Goal: Transaction & Acquisition: Purchase product/service

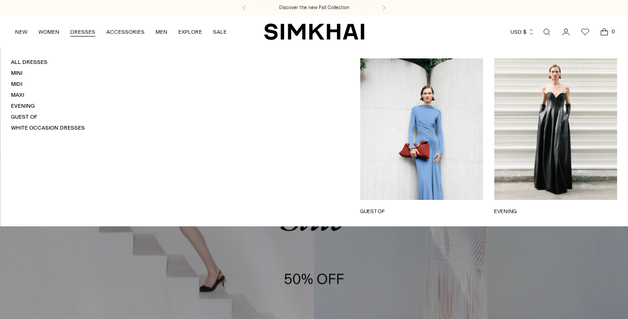
click at [87, 33] on link "DRESSES" at bounding box center [82, 32] width 25 height 20
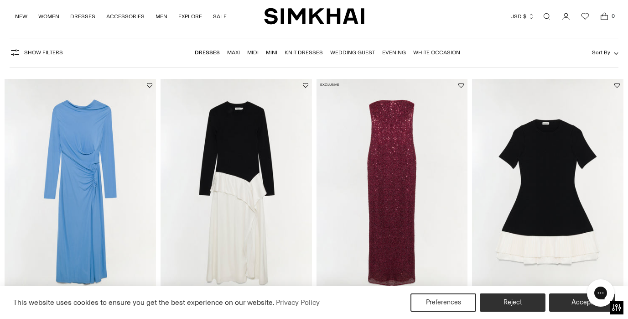
scroll to position [53, 0]
click at [600, 55] on span "Sort By" at bounding box center [601, 52] width 18 height 6
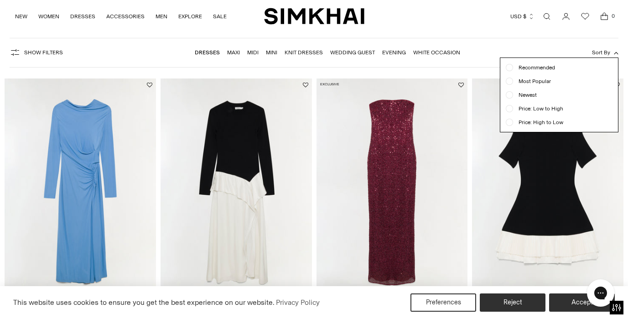
click at [528, 94] on span "Newest" at bounding box center [525, 95] width 24 height 8
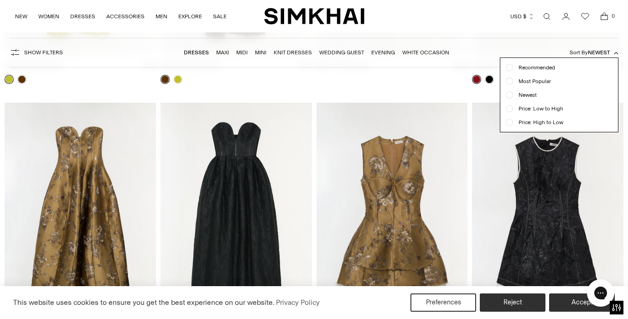
scroll to position [303, 0]
click at [475, 35] on form "Show Filters Show Filters Dresses Maxi Midi Mini Knit Dresses Wedding Guest Eve…" at bounding box center [314, 52] width 628 height 41
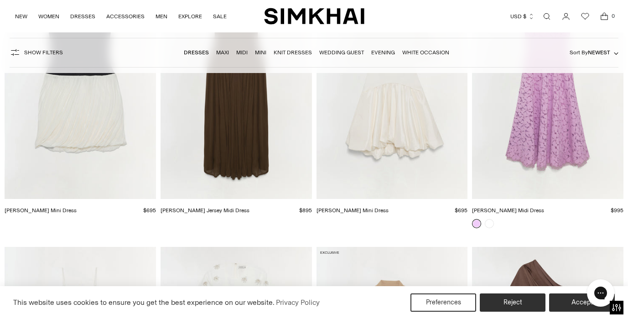
scroll to position [3709, 0]
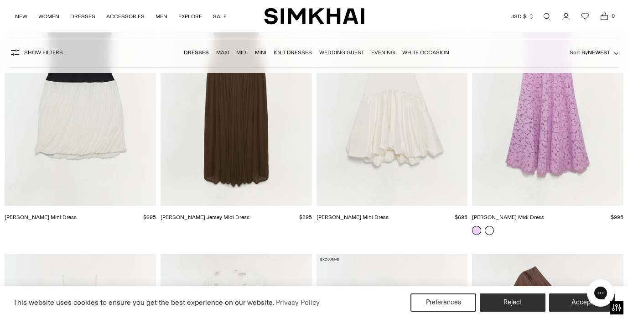
click at [489, 230] on link at bounding box center [489, 230] width 9 height 9
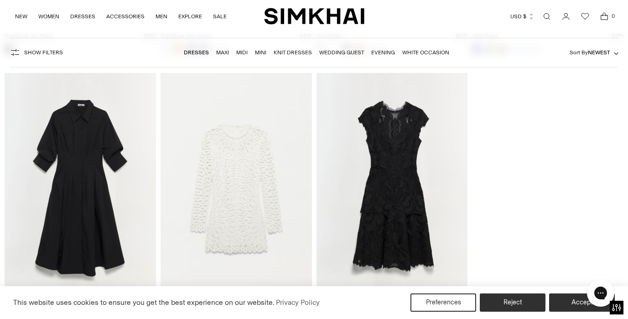
scroll to position [11842, 0]
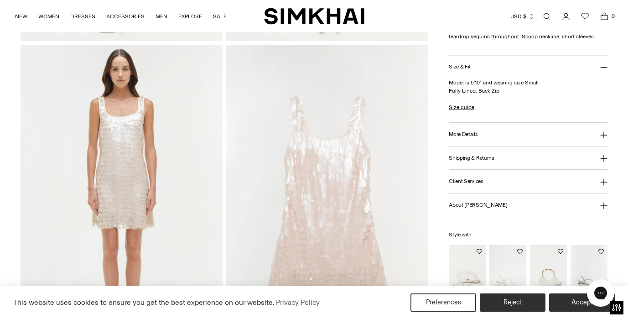
scroll to position [713, 0]
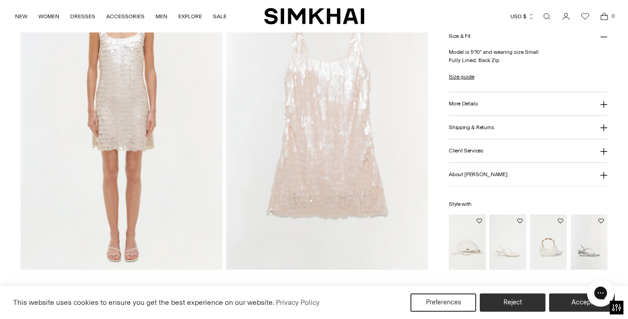
click at [120, 135] on img at bounding box center [122, 118] width 202 height 303
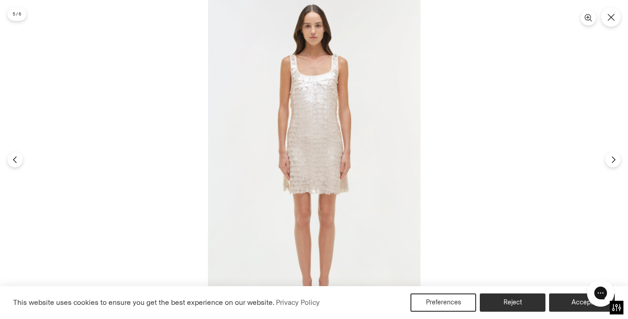
click at [320, 96] on img at bounding box center [314, 159] width 213 height 319
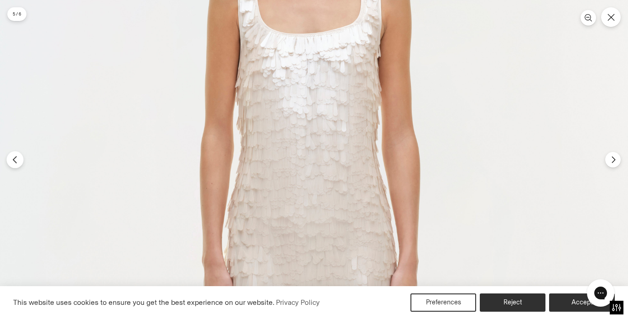
click at [17, 162] on icon "Previous" at bounding box center [15, 160] width 8 height 8
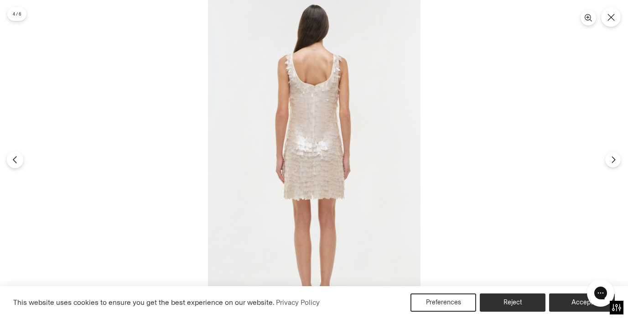
click at [17, 162] on icon "Previous" at bounding box center [15, 160] width 8 height 8
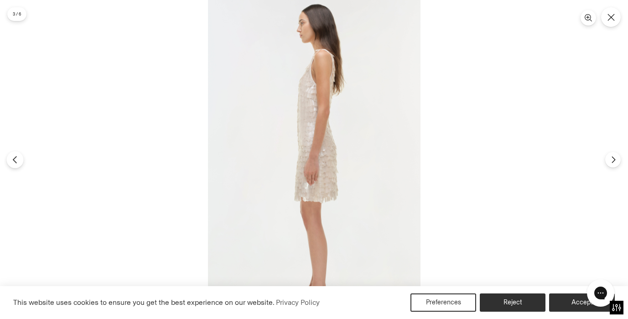
click at [17, 162] on icon "Previous" at bounding box center [15, 160] width 8 height 8
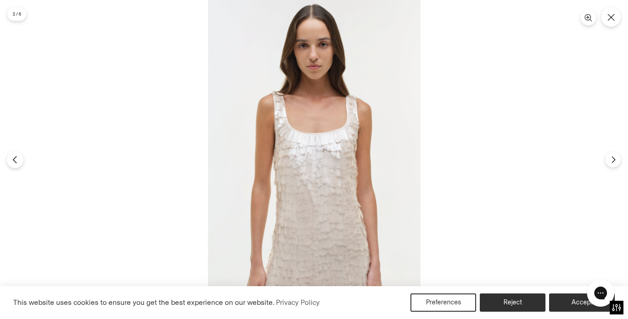
click at [17, 162] on icon "Previous" at bounding box center [15, 160] width 8 height 8
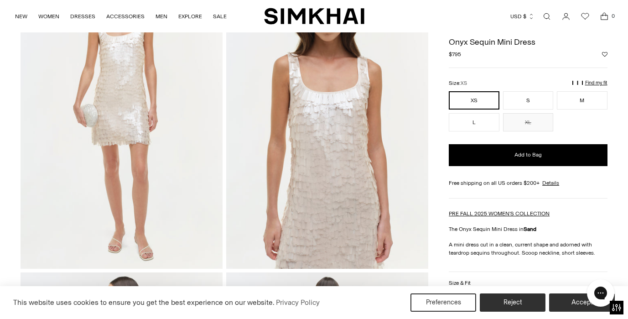
scroll to position [0, 0]
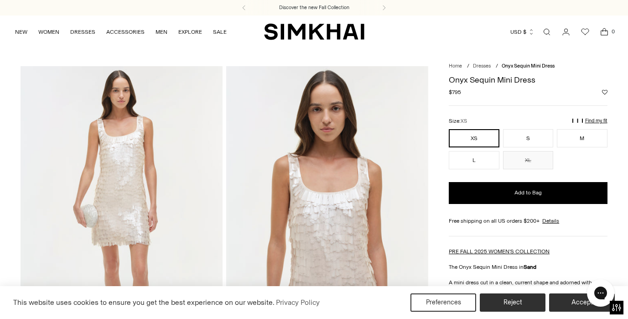
click at [496, 81] on h1 "Onyx Sequin Mini Dress" at bounding box center [528, 80] width 158 height 8
copy div "Onyx Sequin Mini Dress"
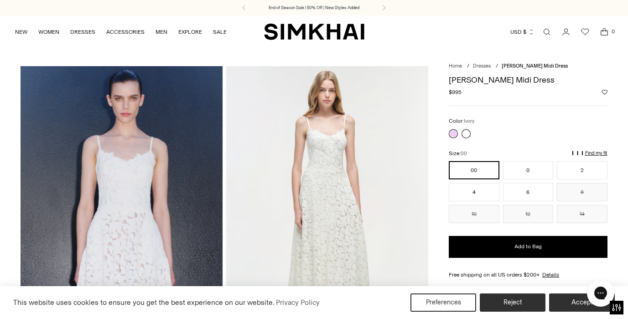
click at [469, 136] on link at bounding box center [466, 133] width 9 height 9
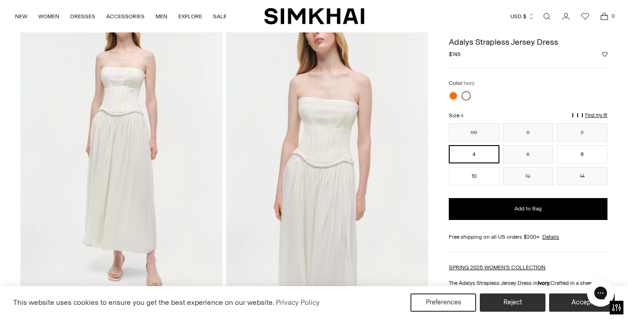
scroll to position [69, 0]
click at [309, 123] on img at bounding box center [327, 148] width 202 height 303
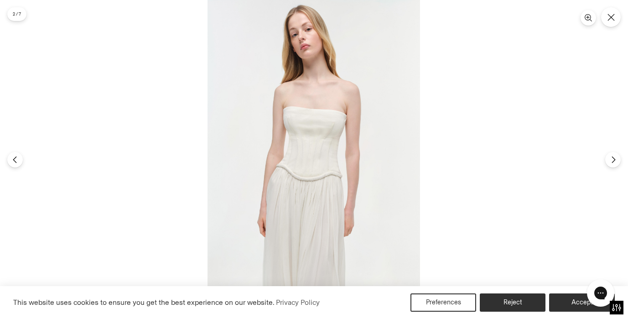
click at [309, 123] on img at bounding box center [314, 159] width 213 height 319
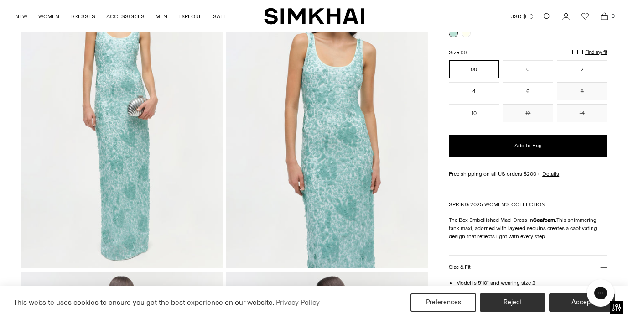
scroll to position [101, 0]
click at [361, 130] on img at bounding box center [327, 116] width 202 height 303
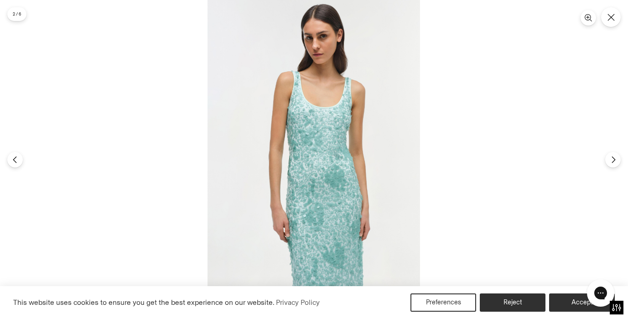
click at [309, 126] on img at bounding box center [314, 159] width 213 height 319
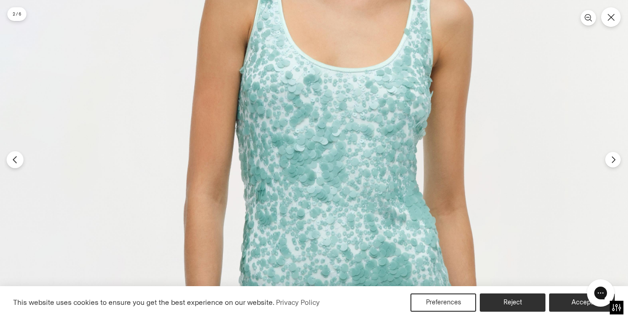
click at [16, 164] on button "Previous" at bounding box center [14, 159] width 17 height 17
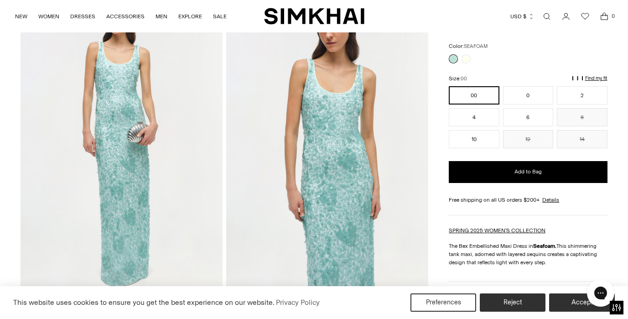
scroll to position [74, 0]
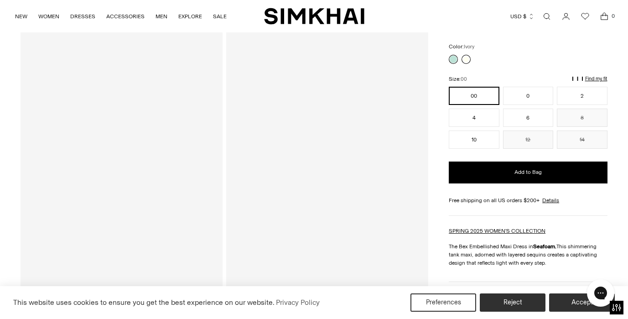
click at [465, 57] on link at bounding box center [466, 59] width 9 height 9
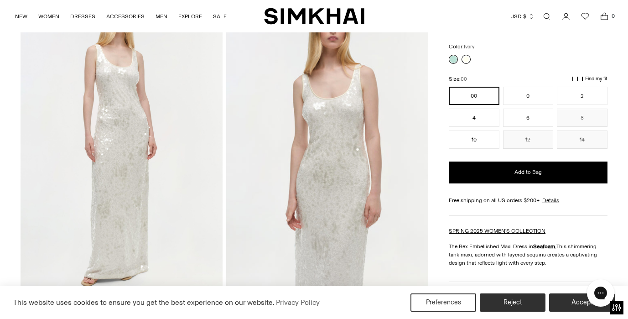
click at [465, 60] on link at bounding box center [466, 59] width 9 height 9
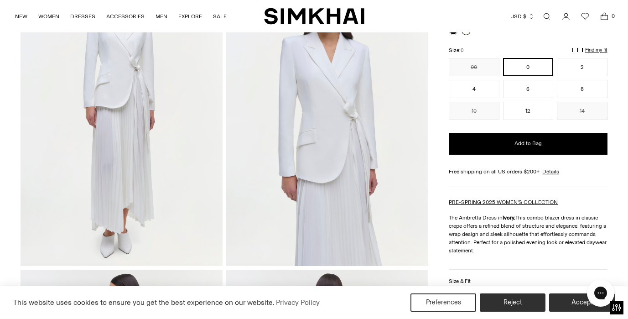
scroll to position [93, 0]
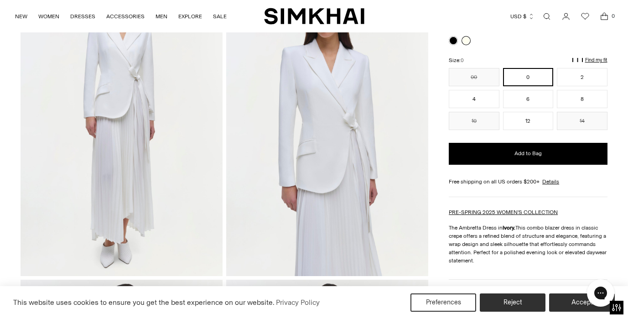
click at [106, 163] on img at bounding box center [122, 124] width 202 height 303
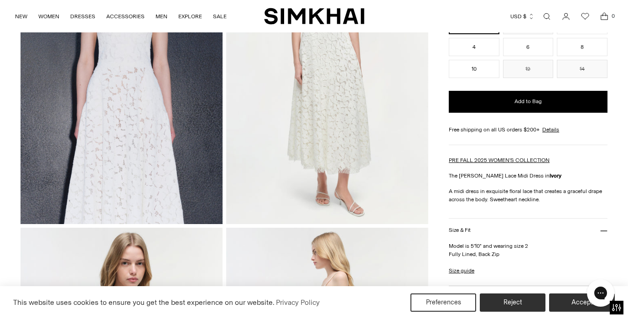
scroll to position [146, 0]
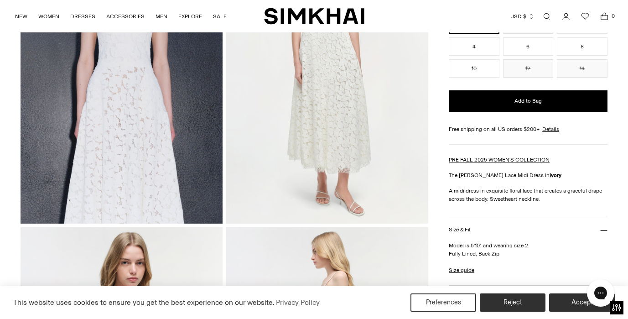
click at [153, 105] on img at bounding box center [122, 72] width 202 height 303
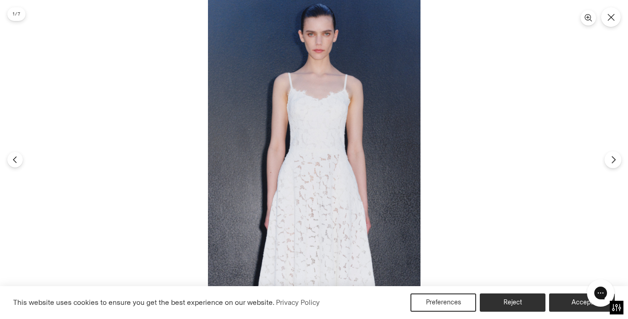
click at [607, 159] on button "Next" at bounding box center [612, 159] width 17 height 17
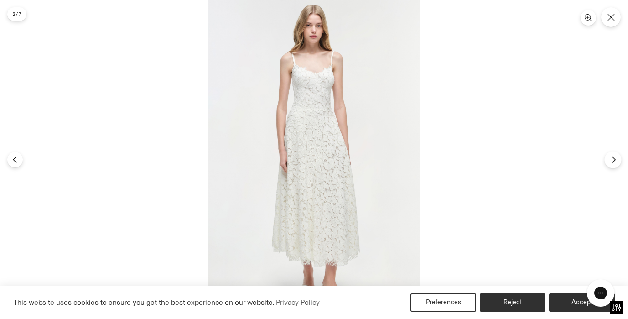
click at [607, 159] on button "Next" at bounding box center [612, 159] width 17 height 17
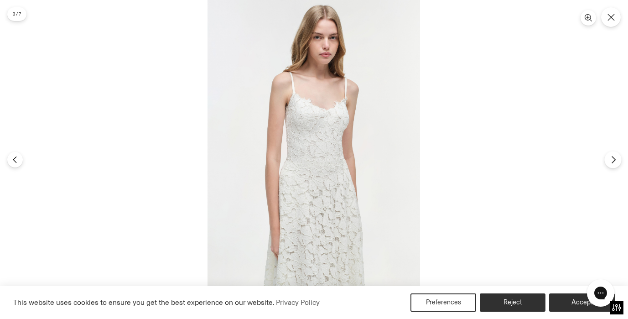
click at [607, 159] on button "Next" at bounding box center [612, 159] width 17 height 17
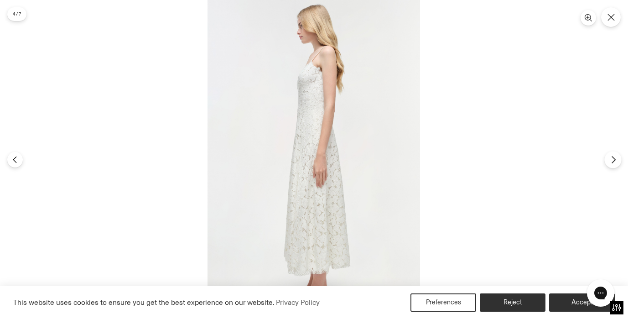
click at [607, 159] on button "Next" at bounding box center [612, 159] width 17 height 17
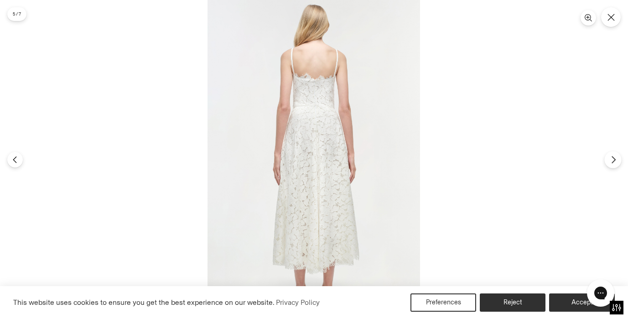
click at [607, 159] on button "Next" at bounding box center [612, 159] width 17 height 17
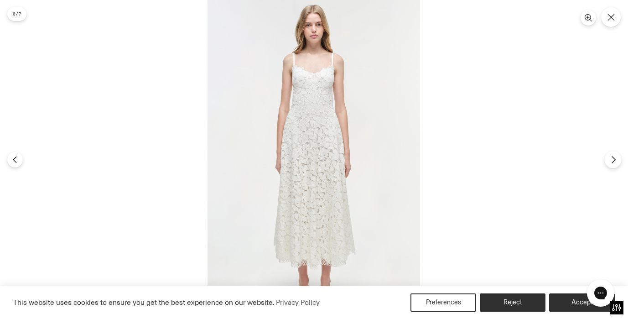
click at [607, 159] on button "Next" at bounding box center [612, 159] width 17 height 17
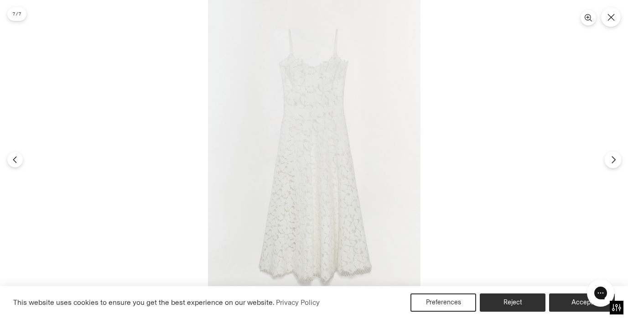
click at [607, 159] on button "Next" at bounding box center [612, 159] width 17 height 17
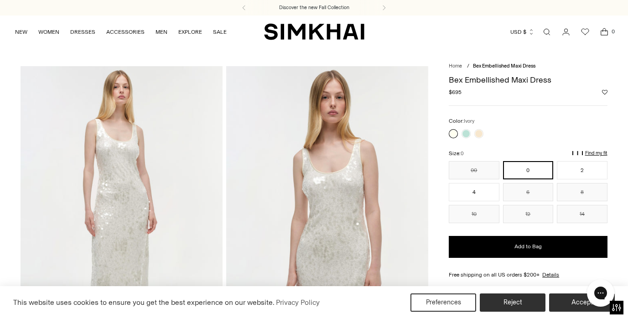
click at [131, 150] on img at bounding box center [122, 217] width 202 height 303
click at [496, 80] on h1 "Bex Embellished Maxi Dress" at bounding box center [528, 80] width 158 height 8
copy div "Bex Embellished Maxi Dress"
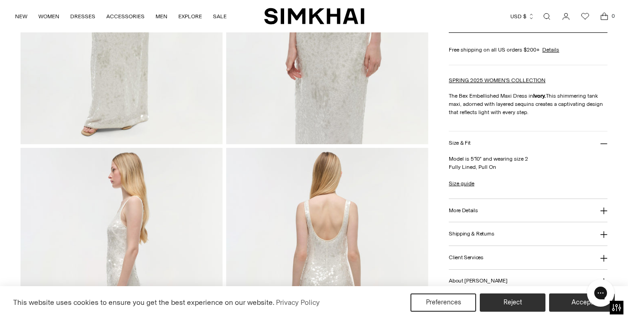
scroll to position [231, 0]
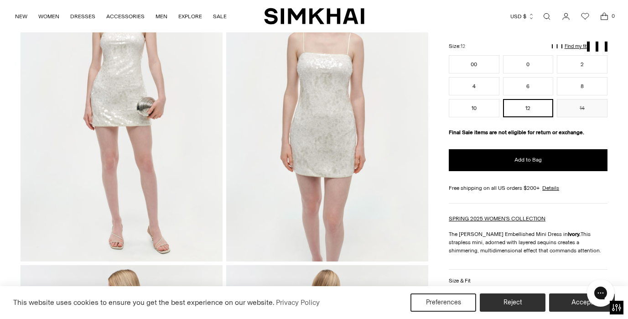
scroll to position [111, 0]
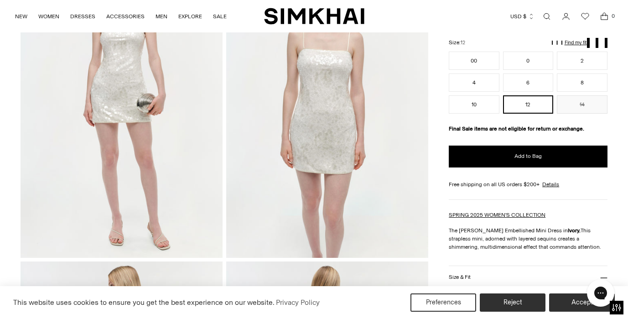
click at [338, 139] on img at bounding box center [327, 106] width 202 height 303
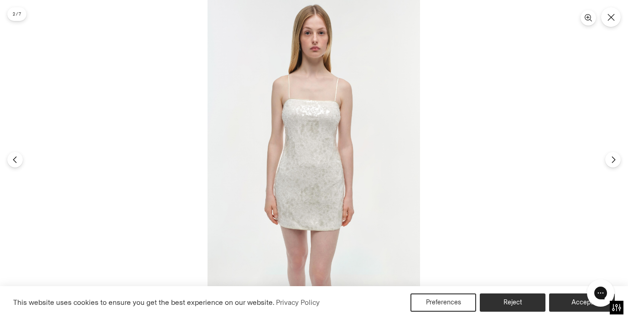
click at [309, 96] on img at bounding box center [314, 159] width 213 height 319
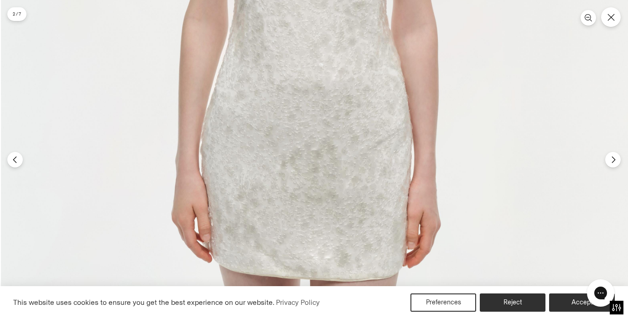
click at [11, 163] on icon "Previous" at bounding box center [15, 160] width 8 height 8
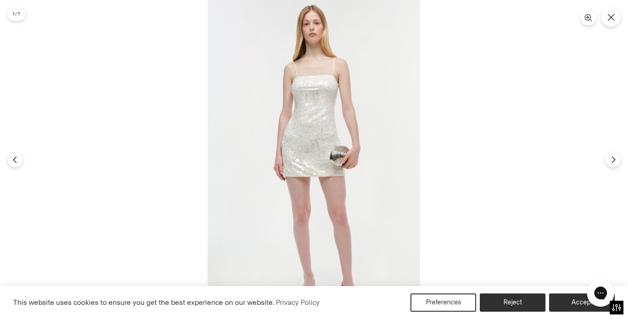
click at [103, 32] on div at bounding box center [314, 159] width 628 height 319
